Goal: Navigation & Orientation: Find specific page/section

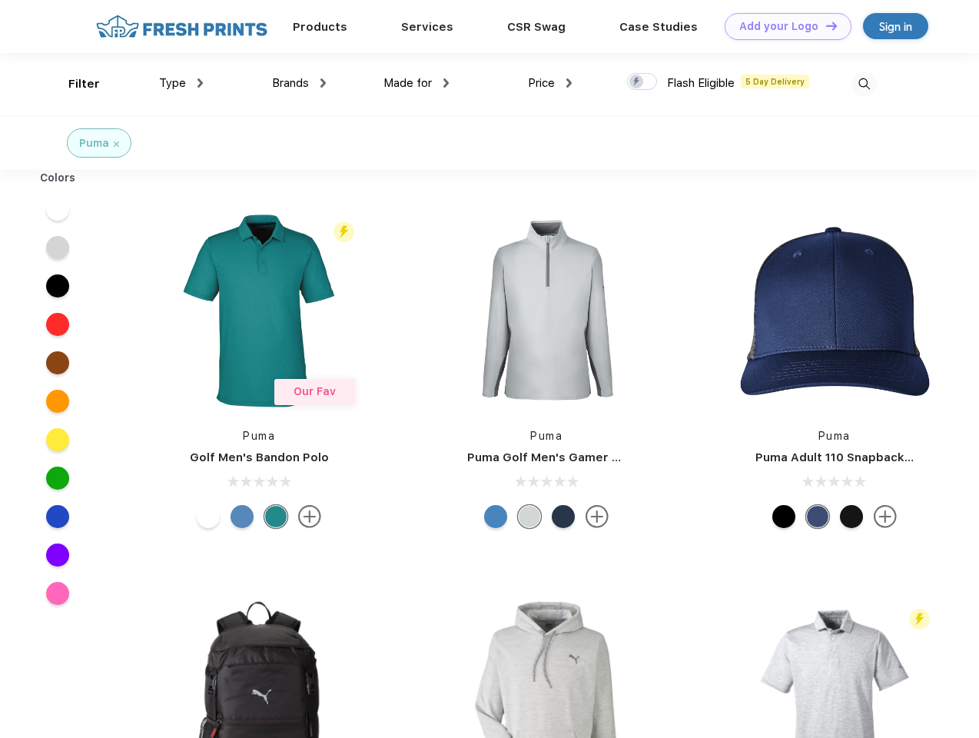
click at [782, 26] on link "Add your Logo Design Tool" at bounding box center [787, 26] width 127 height 27
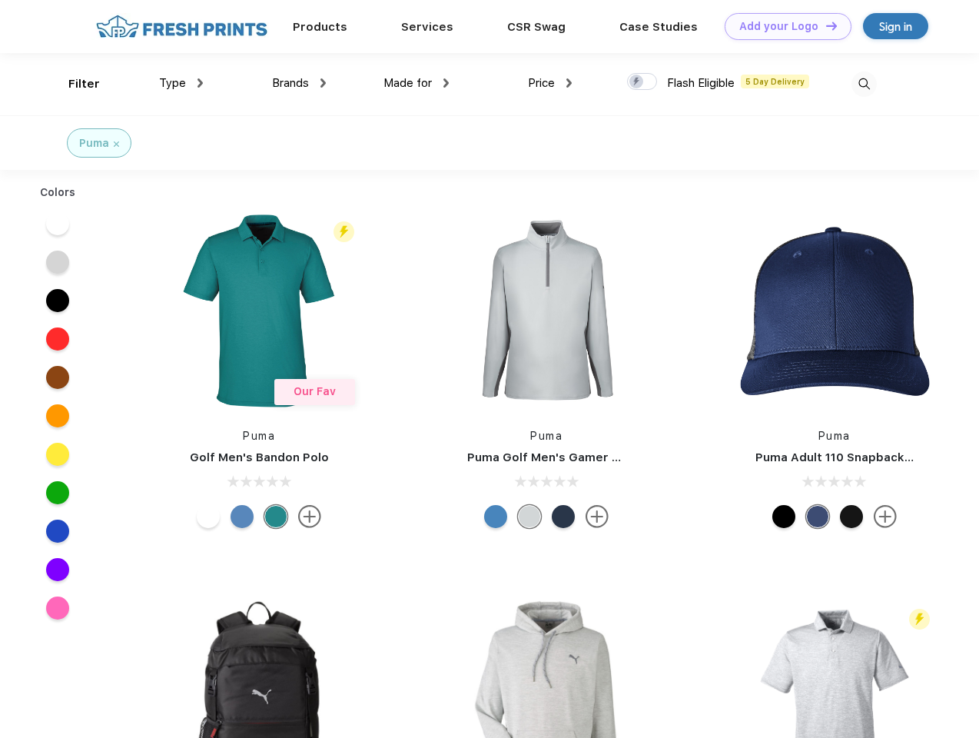
click at [0, 0] on div "Design Tool" at bounding box center [0, 0] width 0 height 0
click at [824, 25] on link "Add your Logo Design Tool" at bounding box center [787, 26] width 127 height 27
click at [74, 84] on div "Filter" at bounding box center [83, 84] width 31 height 18
click at [181, 83] on span "Type" at bounding box center [172, 83] width 27 height 14
click at [299, 83] on span "Brands" at bounding box center [290, 83] width 37 height 14
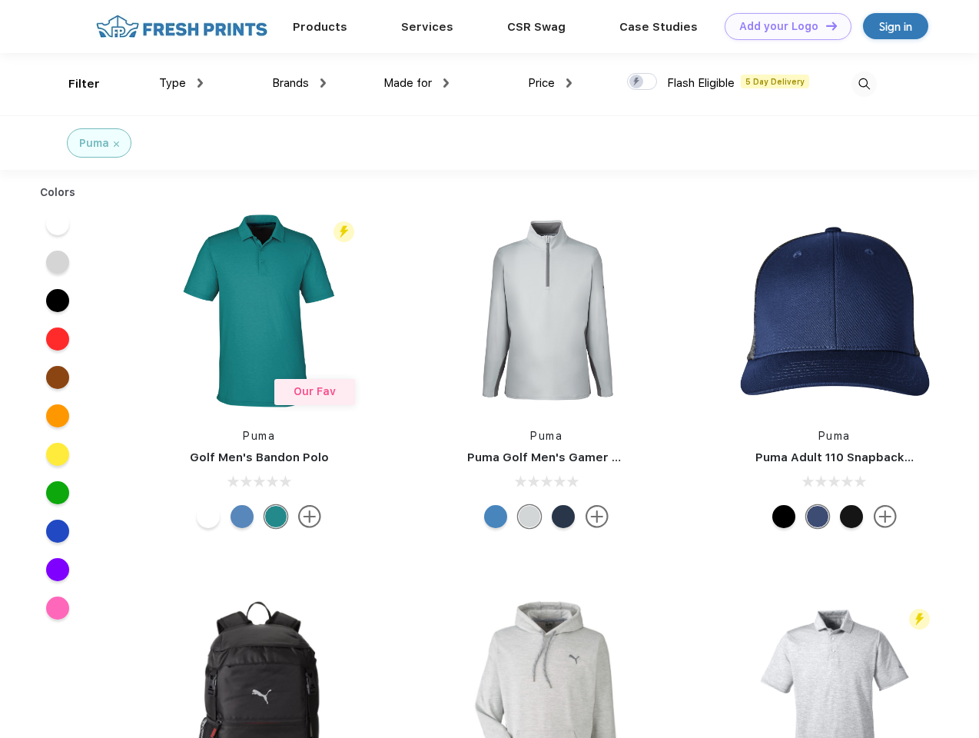
click at [416, 83] on span "Made for" at bounding box center [407, 83] width 48 height 14
click at [550, 83] on span "Price" at bounding box center [541, 83] width 27 height 14
click at [642, 82] on div at bounding box center [642, 81] width 30 height 17
click at [637, 82] on input "checkbox" at bounding box center [632, 77] width 10 height 10
click at [864, 84] on img at bounding box center [863, 83] width 25 height 25
